Goal: Task Accomplishment & Management: Manage account settings

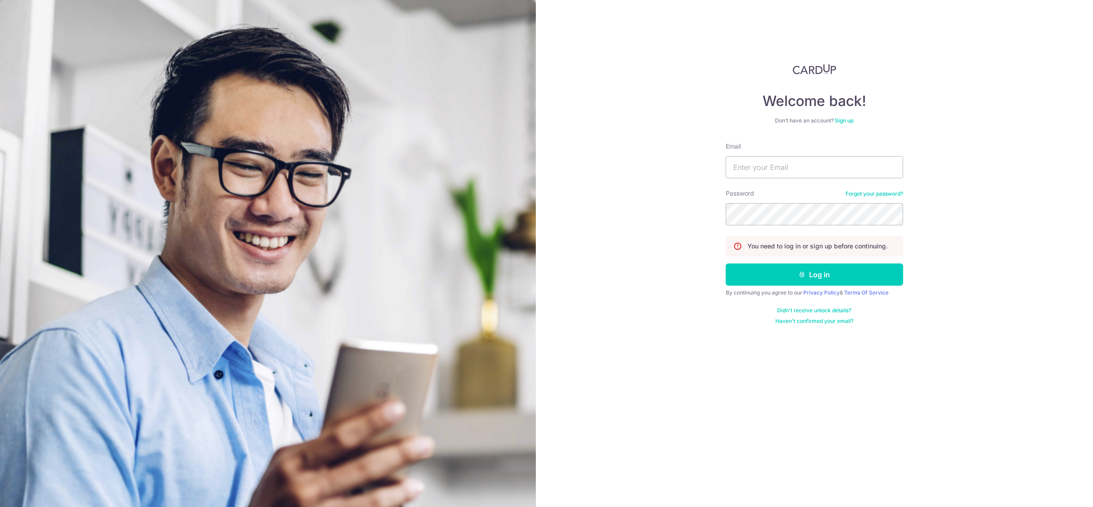
type input "[DEMOGRAPHIC_DATA][EMAIL_ADDRESS][DOMAIN_NAME]"
click at [726, 264] on button "Log in" at bounding box center [814, 275] width 177 height 22
